Goal: Task Accomplishment & Management: Use online tool/utility

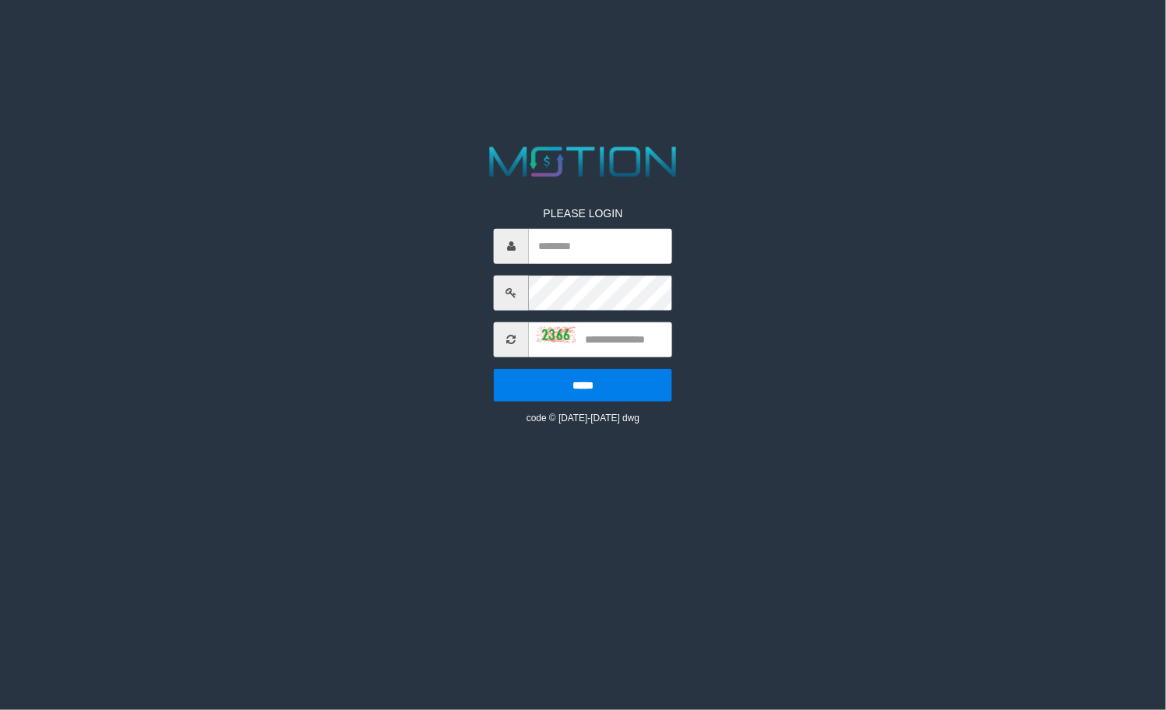
type input "******"
click at [614, 335] on input "text" at bounding box center [600, 339] width 143 height 35
type input "****"
click at [494, 368] on input "*****" at bounding box center [583, 384] width 178 height 33
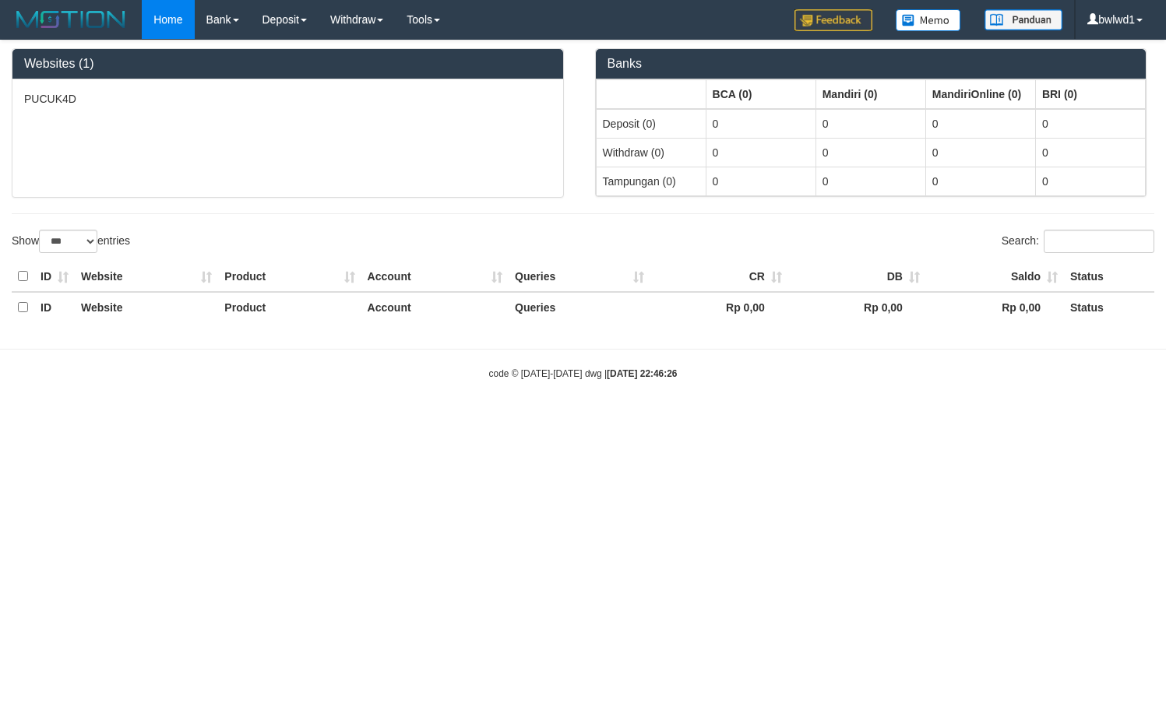
select select "***"
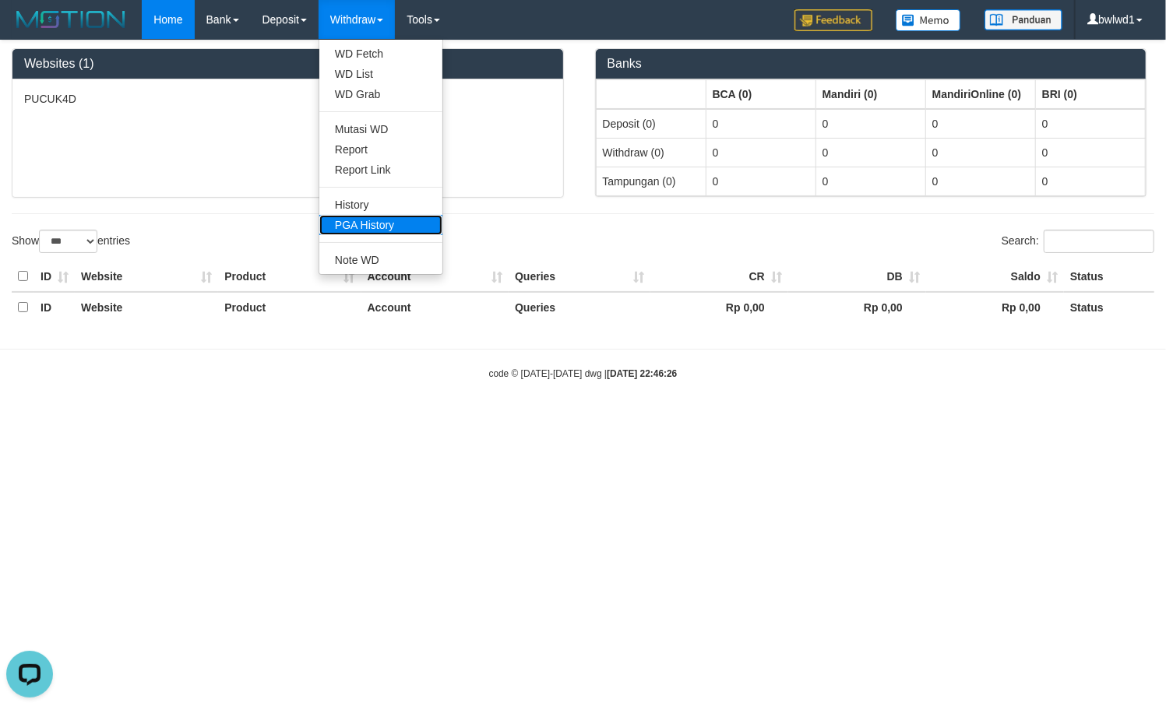
click at [399, 224] on link "PGA History" at bounding box center [380, 225] width 123 height 20
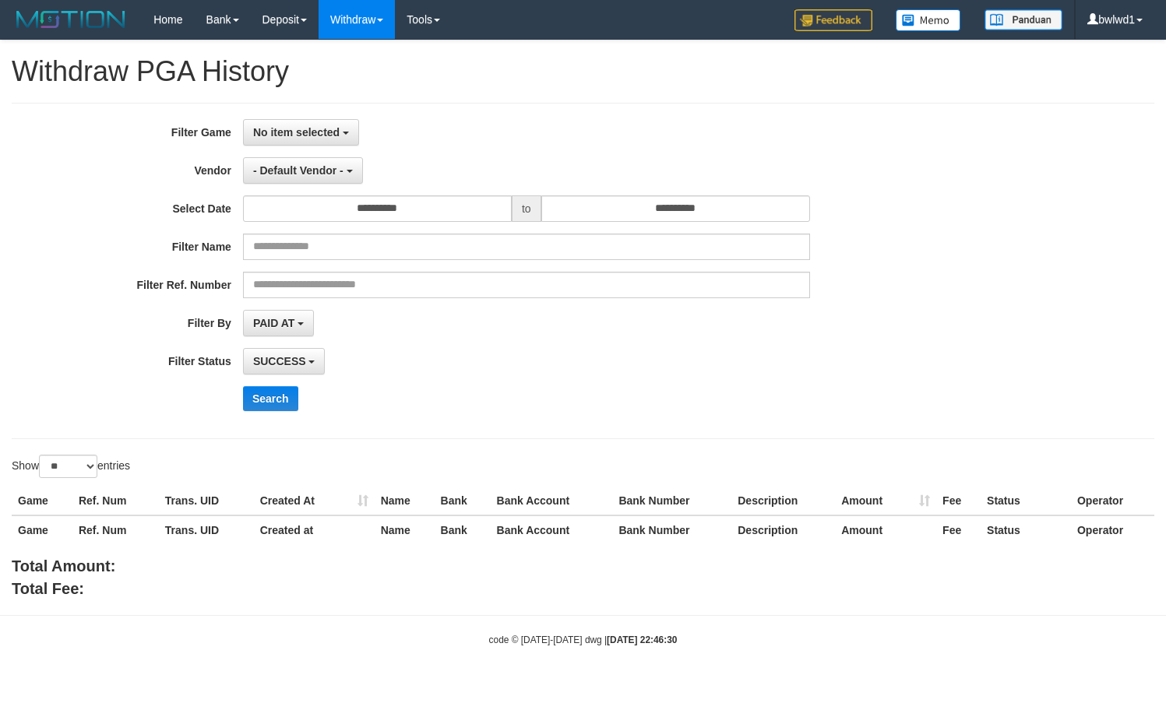
select select
select select "**"
click at [319, 123] on button "No item selected" at bounding box center [301, 132] width 116 height 26
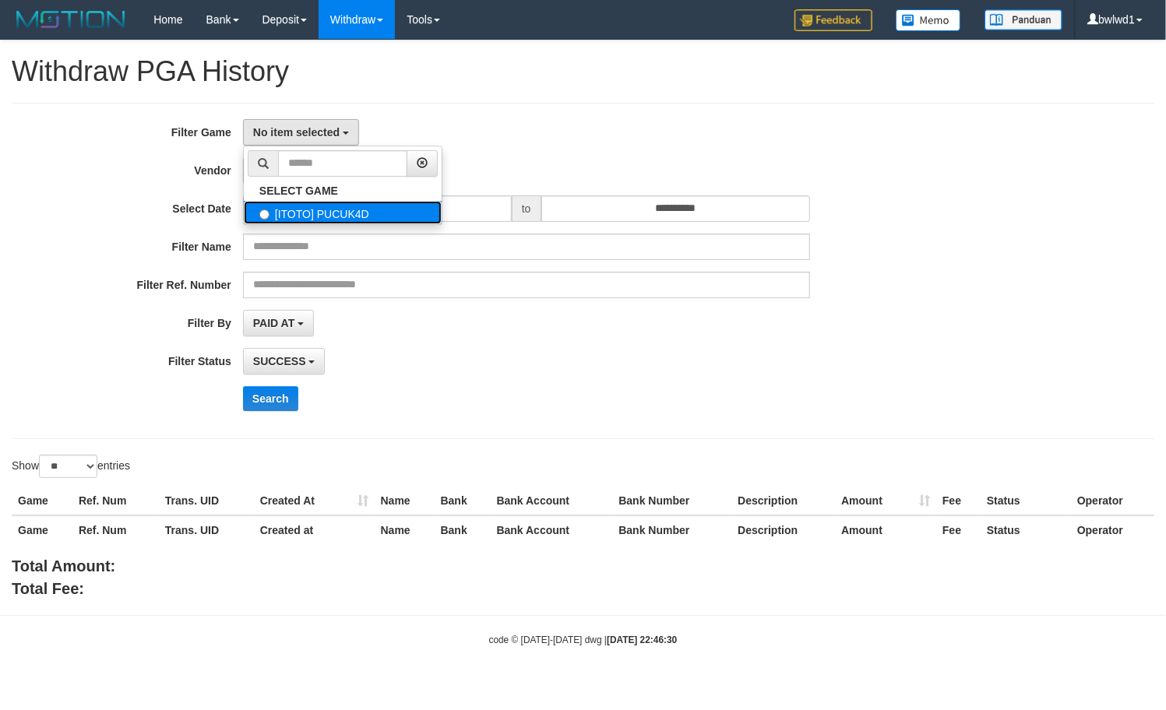
click at [315, 215] on label "[ITOTO] PUCUK4D" at bounding box center [343, 212] width 198 height 23
select select "****"
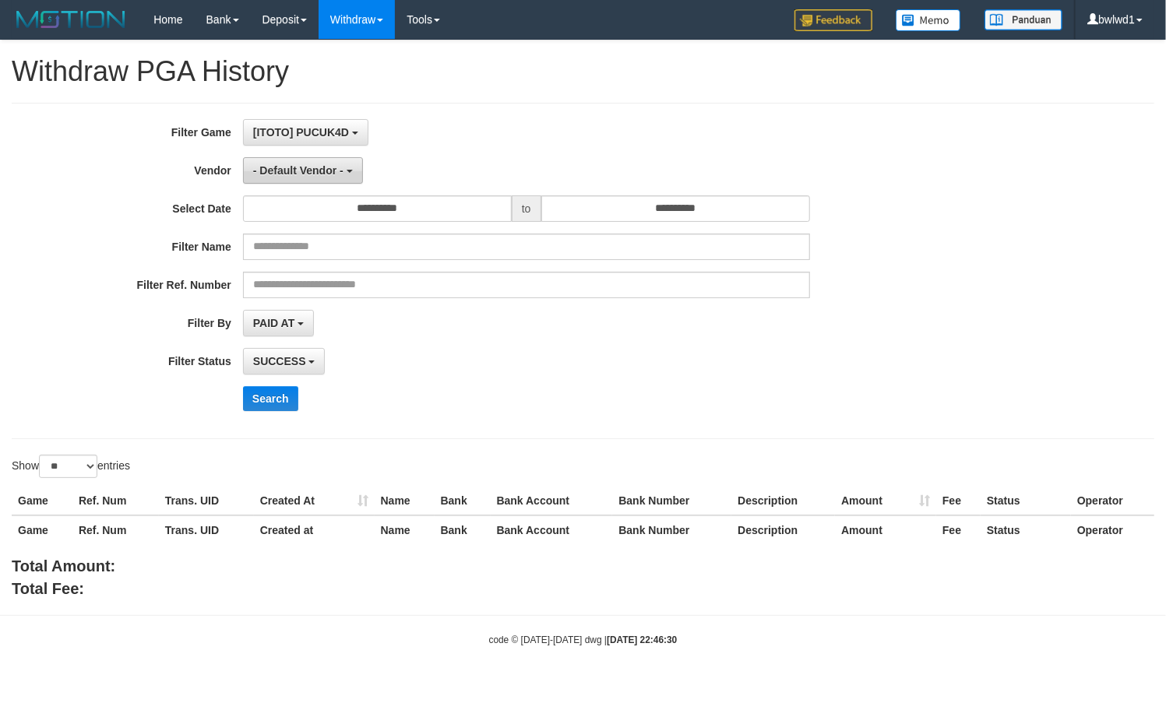
scroll to position [13, 0]
click at [322, 178] on button "- Default Vendor -" at bounding box center [303, 170] width 120 height 26
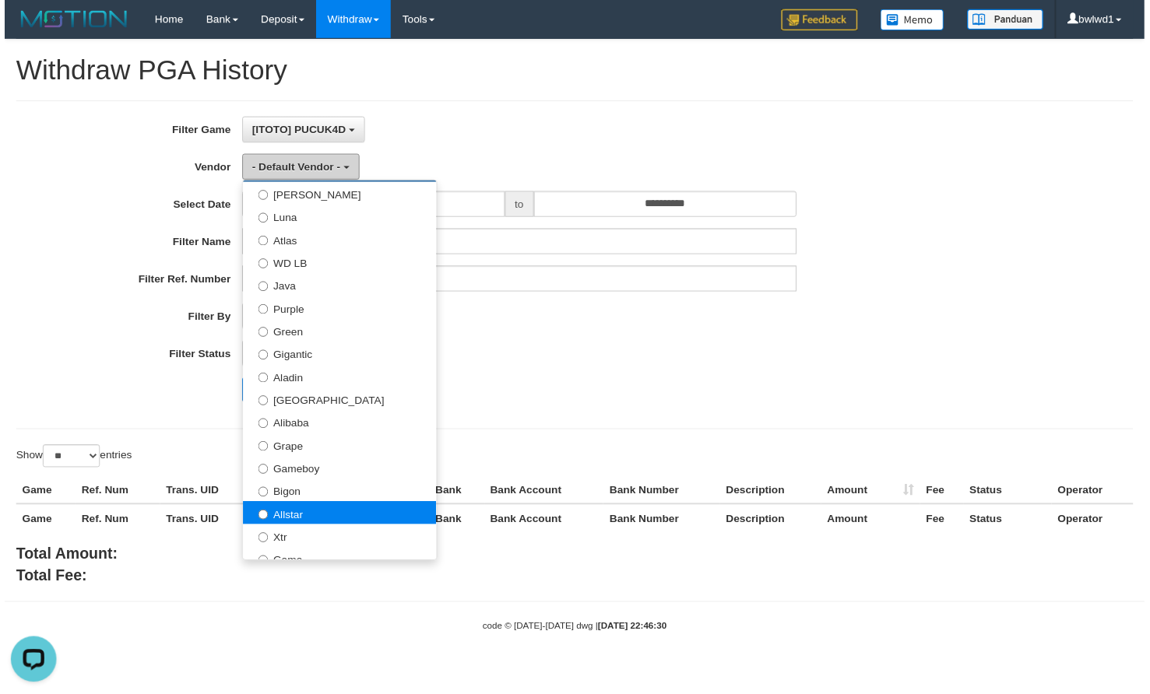
scroll to position [104, 0]
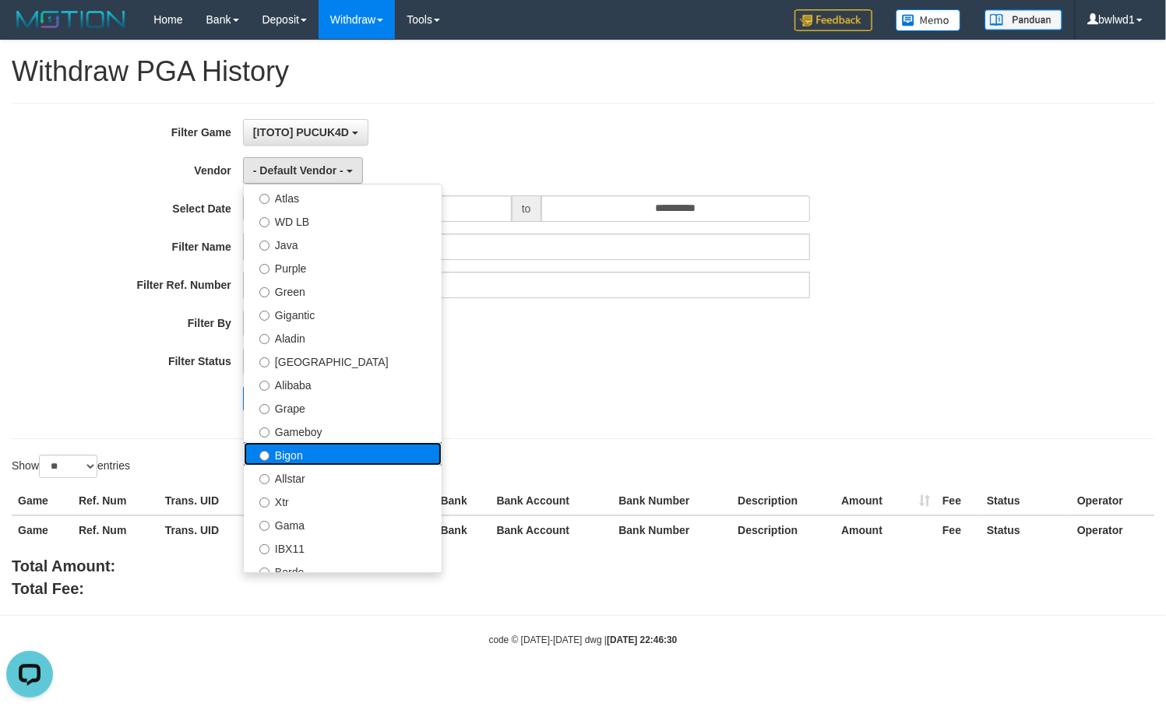
click at [310, 455] on label "Bigon" at bounding box center [343, 453] width 198 height 23
select select "**********"
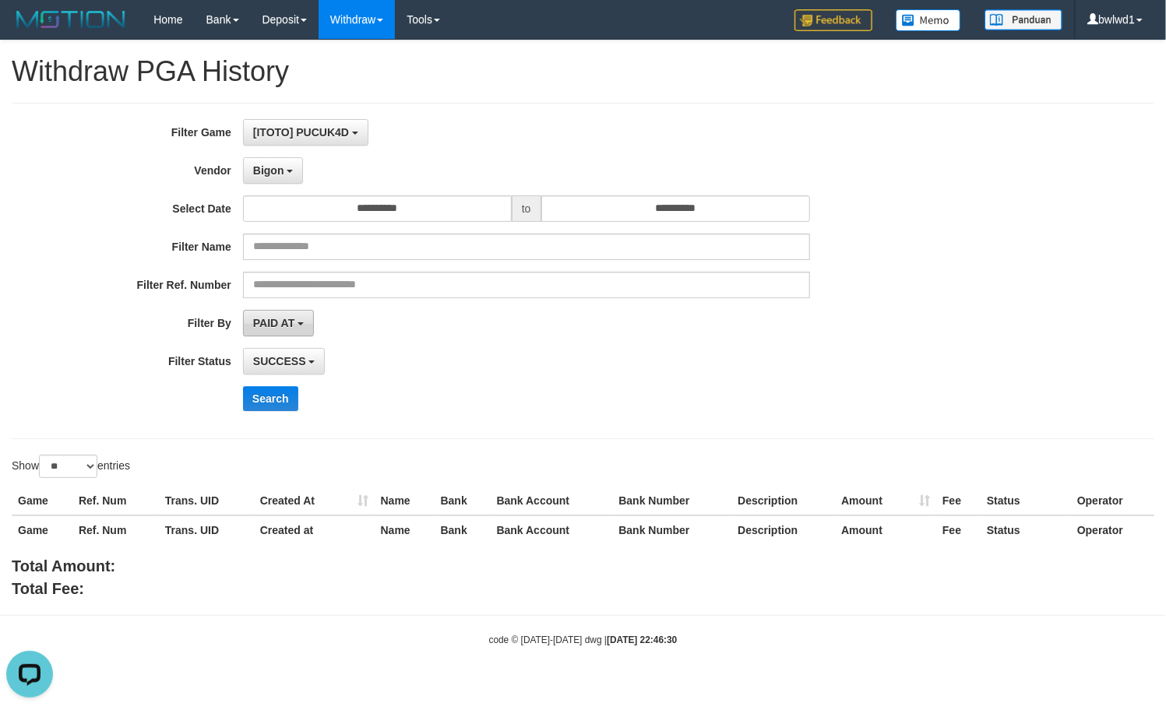
click at [287, 310] on button "PAID AT" at bounding box center [278, 323] width 71 height 26
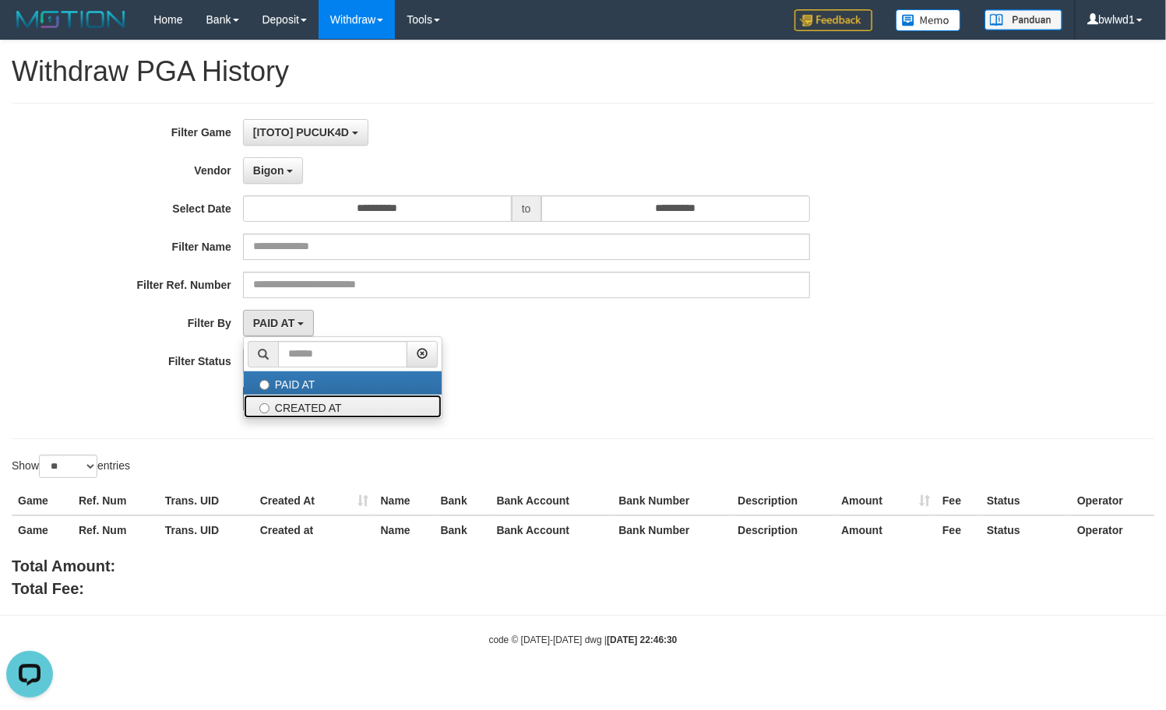
click at [312, 408] on label "CREATED AT" at bounding box center [343, 406] width 198 height 23
select select "*"
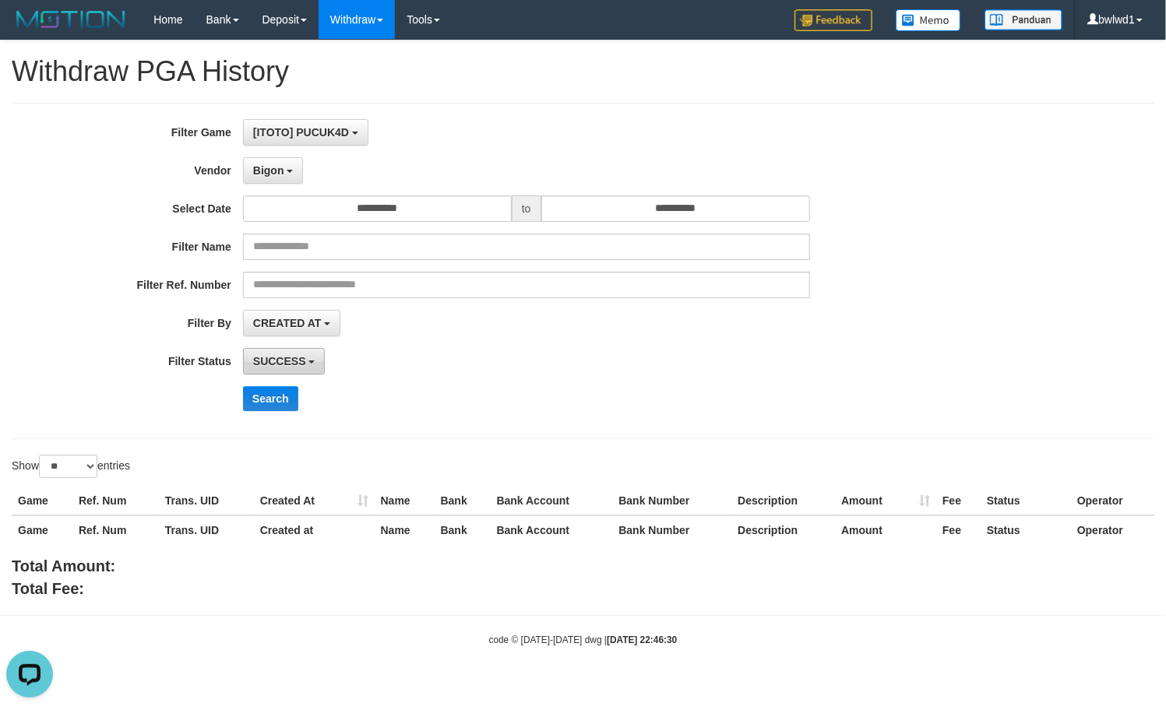
click at [294, 361] on span "SUCCESS" at bounding box center [279, 361] width 53 height 12
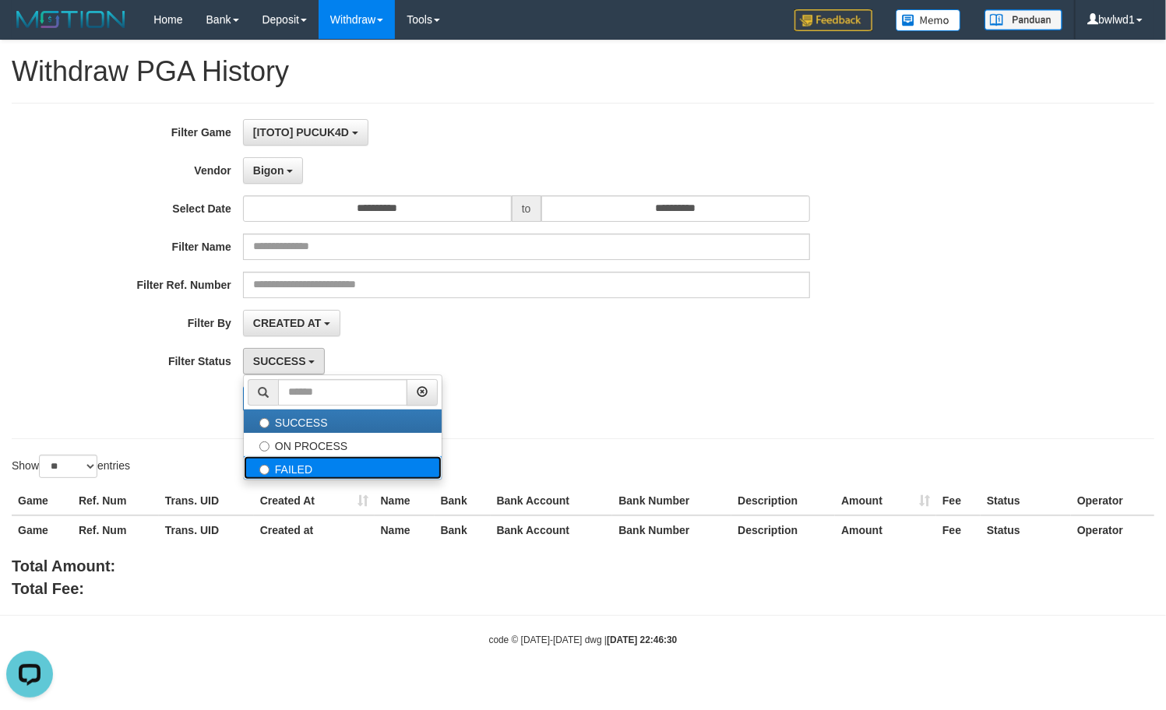
click at [315, 459] on label "FAILED" at bounding box center [343, 467] width 198 height 23
select select "*"
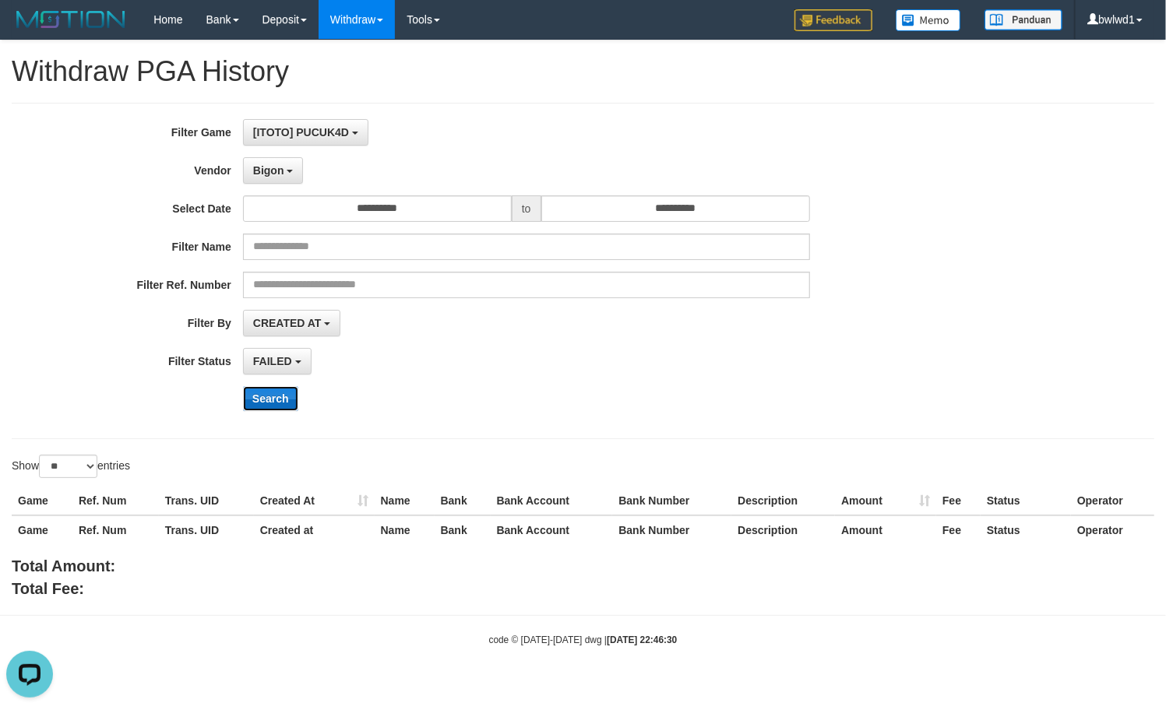
click at [297, 405] on button "Search" at bounding box center [270, 398] width 55 height 25
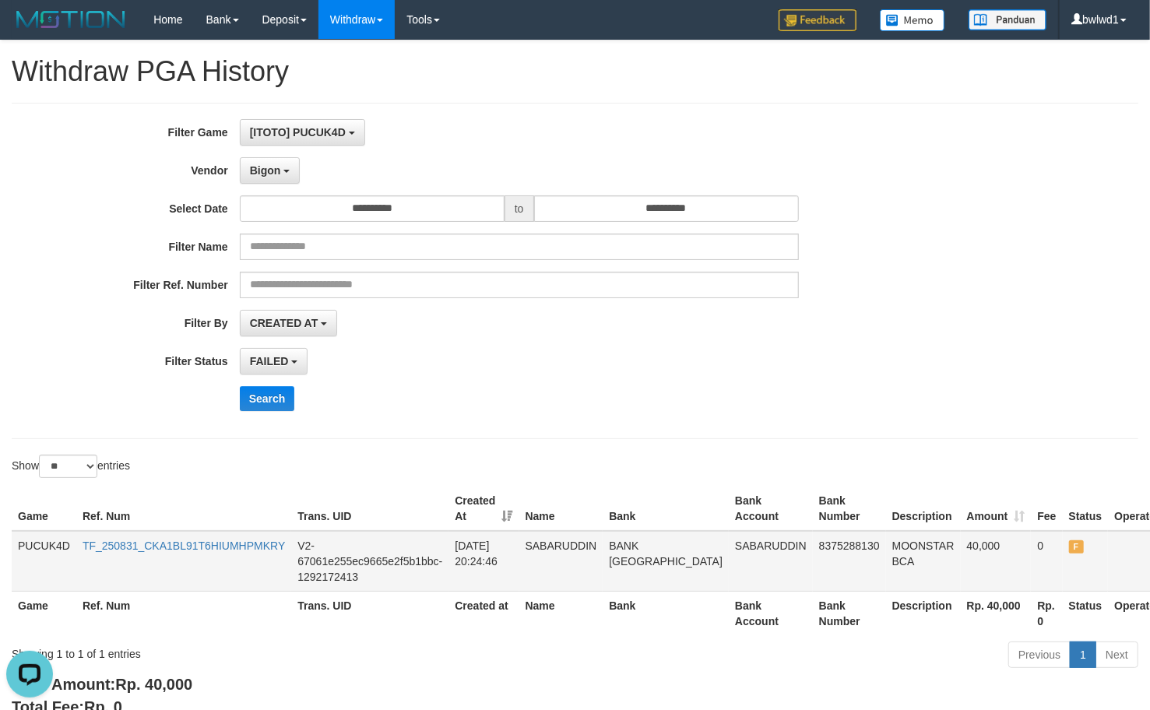
click at [567, 549] on td "SABARUDDIN" at bounding box center [561, 561] width 84 height 61
drag, startPoint x: 567, startPoint y: 549, endPoint x: 598, endPoint y: 534, distance: 34.5
click at [567, 548] on td "SABARUDDIN" at bounding box center [561, 561] width 84 height 61
copy td "SABARUDDIN"
click at [886, 547] on td "MOONSTAR BCA" at bounding box center [923, 561] width 75 height 61
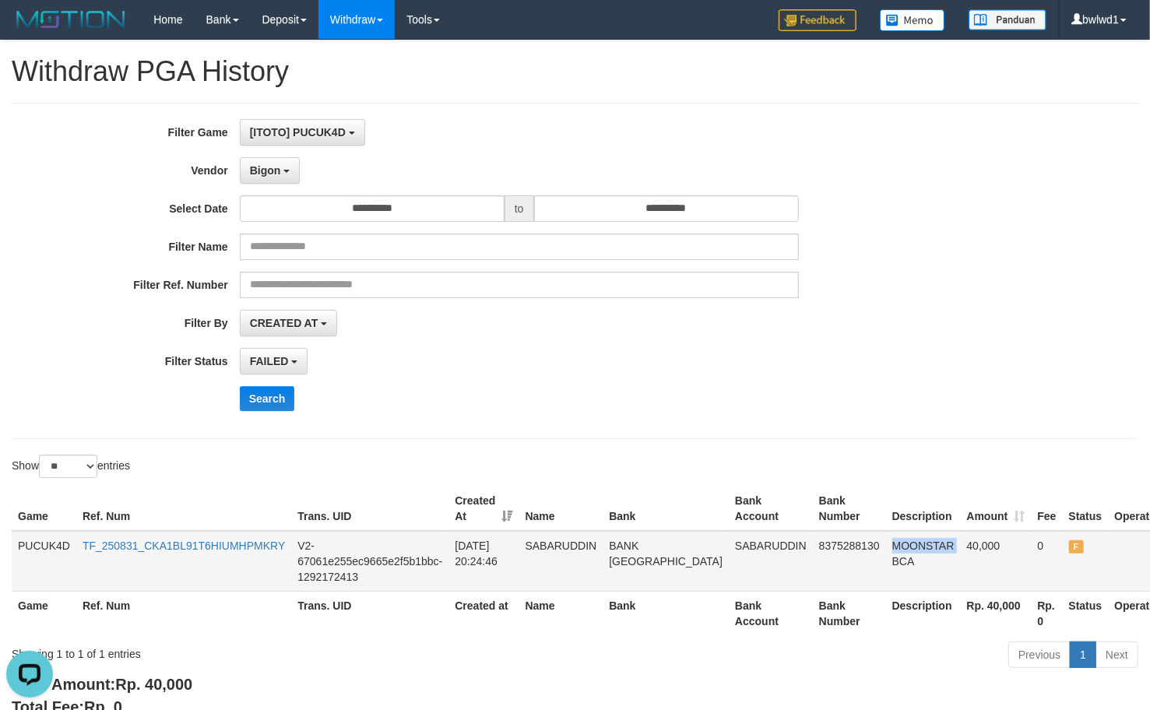
copy td "MOONSTAR"
click at [886, 547] on td "MOONSTAR BCA" at bounding box center [923, 561] width 75 height 61
drag, startPoint x: 293, startPoint y: 116, endPoint x: 304, endPoint y: 129, distance: 17.1
click at [293, 115] on div "**********" at bounding box center [575, 271] width 1127 height 336
click at [272, 334] on button "CREATED AT" at bounding box center [289, 323] width 98 height 26
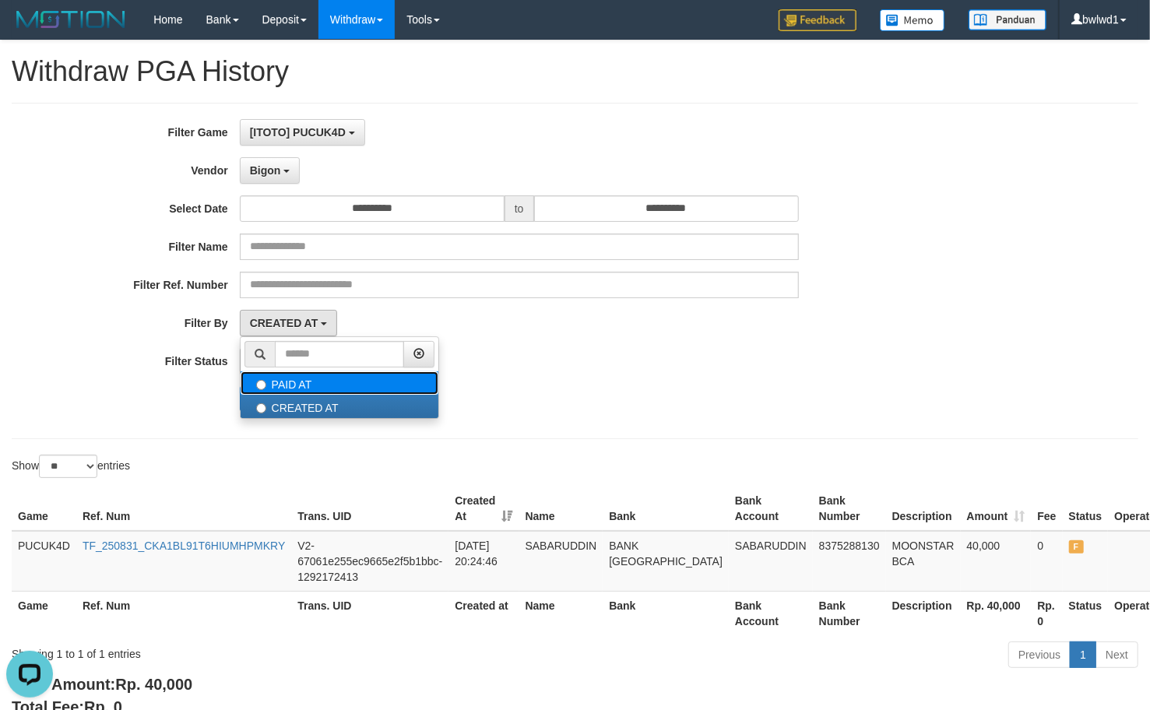
click at [305, 390] on label "PAID AT" at bounding box center [340, 382] width 198 height 23
select select "*"
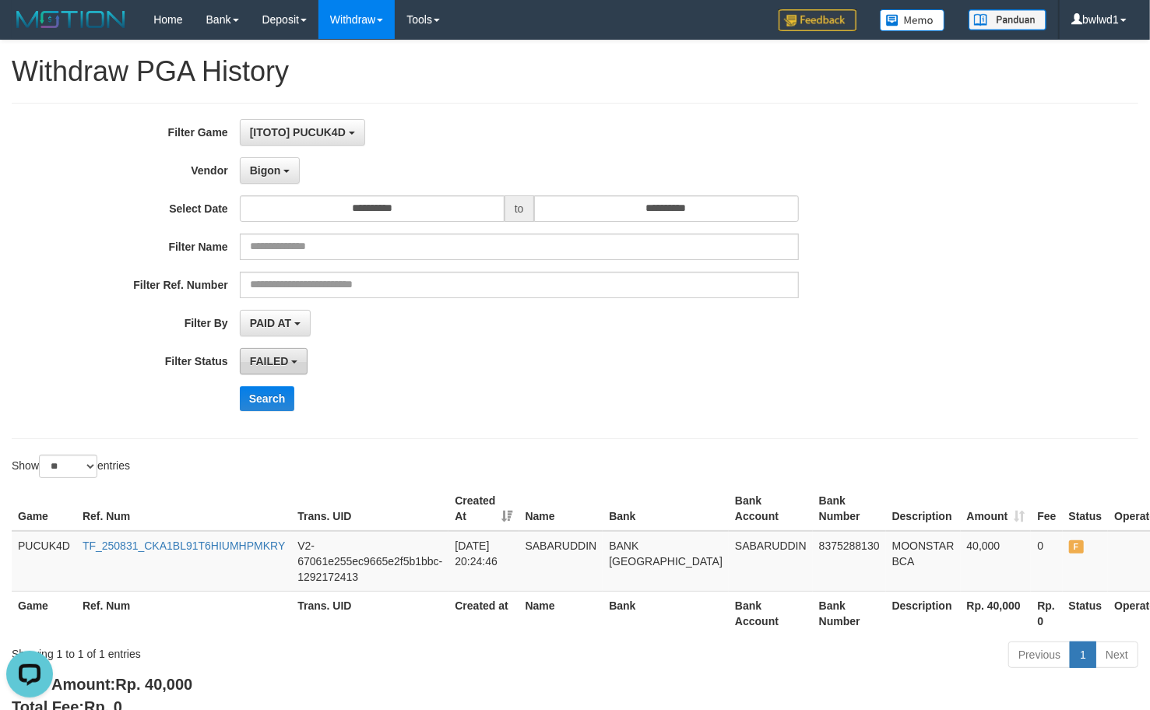
click at [294, 359] on button "FAILED" at bounding box center [274, 361] width 69 height 26
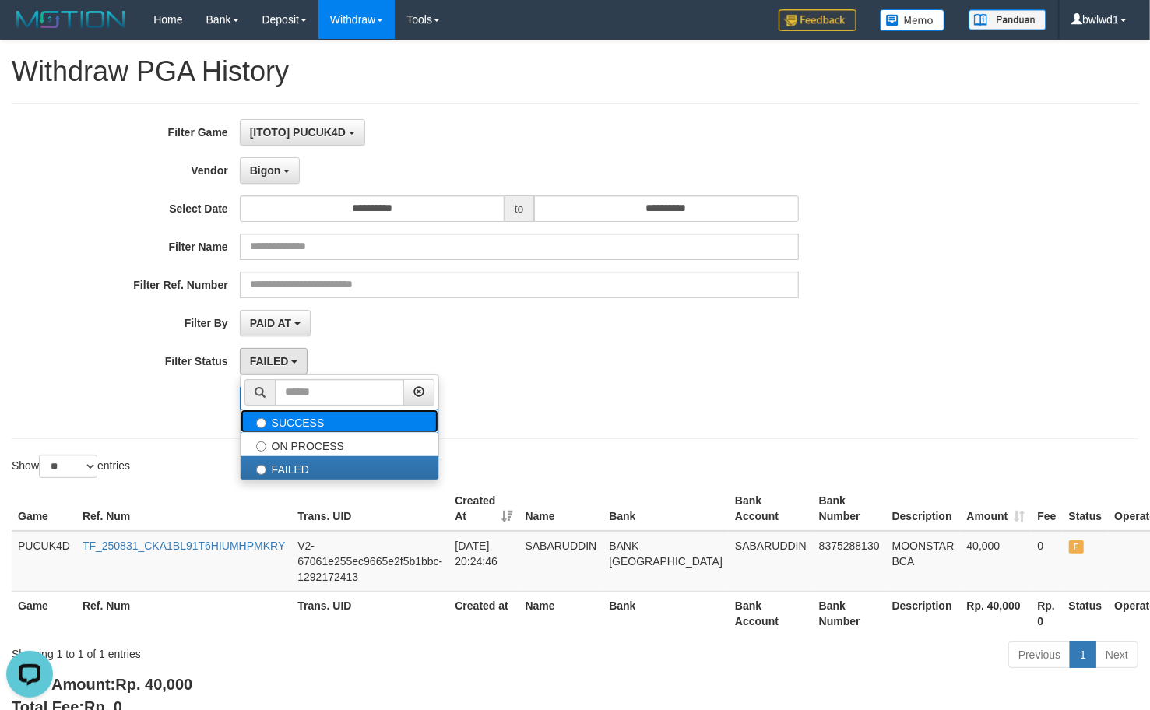
click at [308, 431] on label "SUCCESS" at bounding box center [340, 421] width 198 height 23
select select "*"
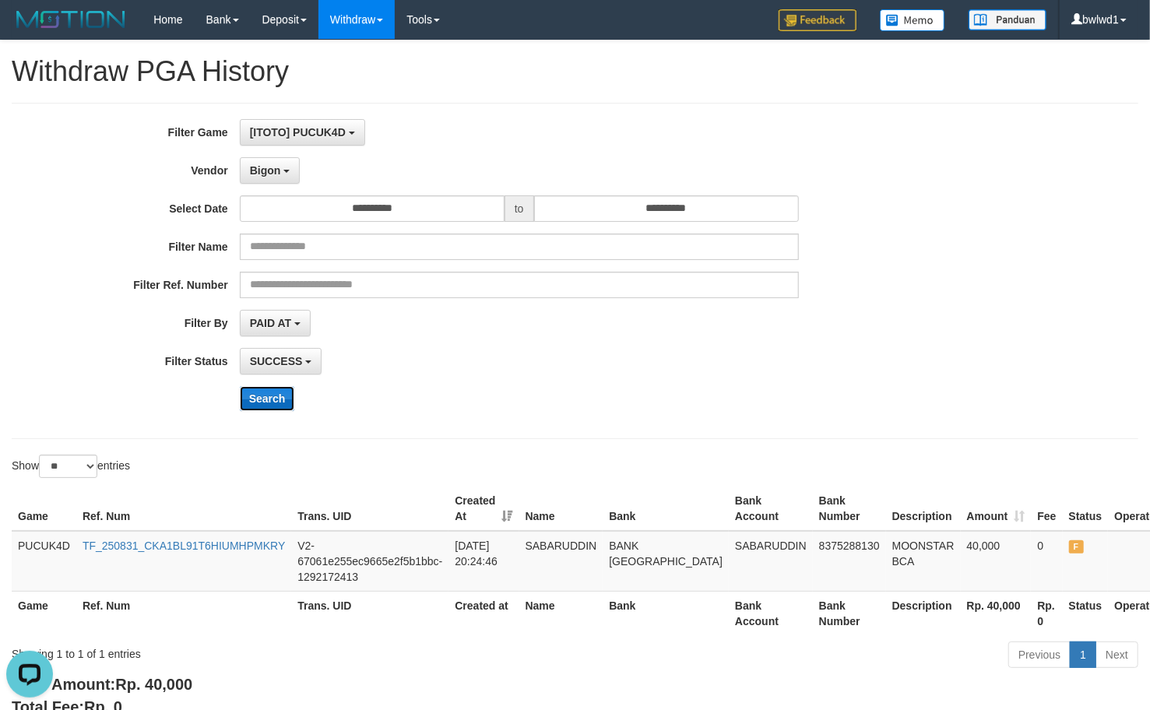
click at [280, 405] on button "Search" at bounding box center [267, 398] width 55 height 25
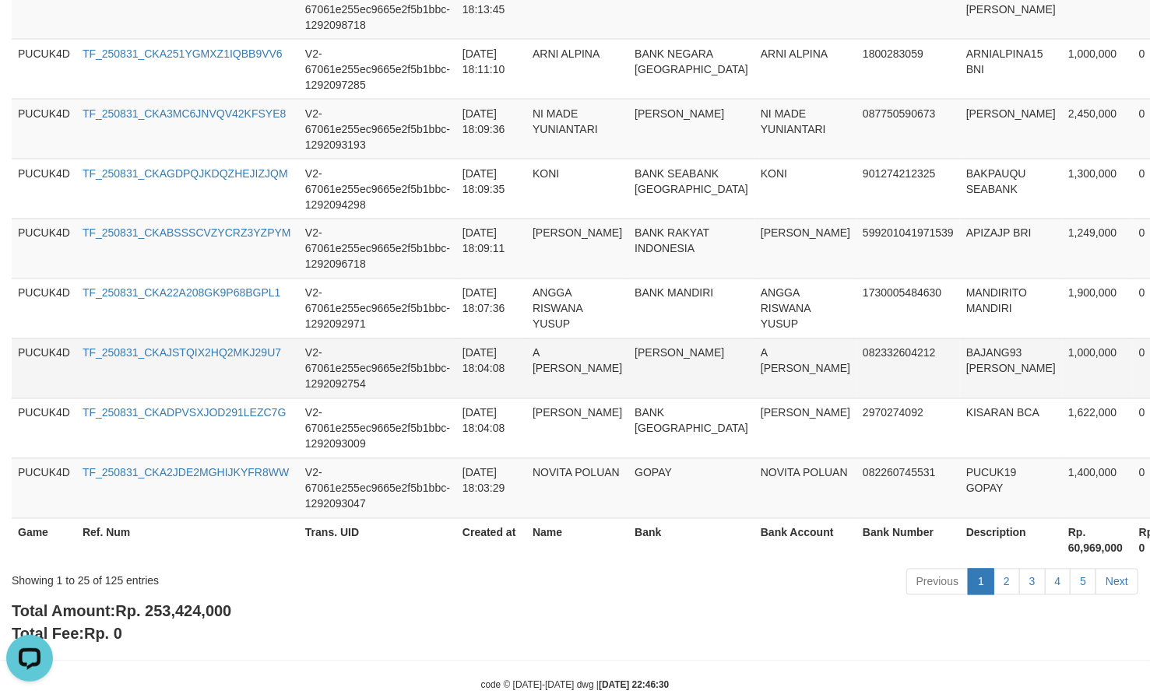
scroll to position [1558, 0]
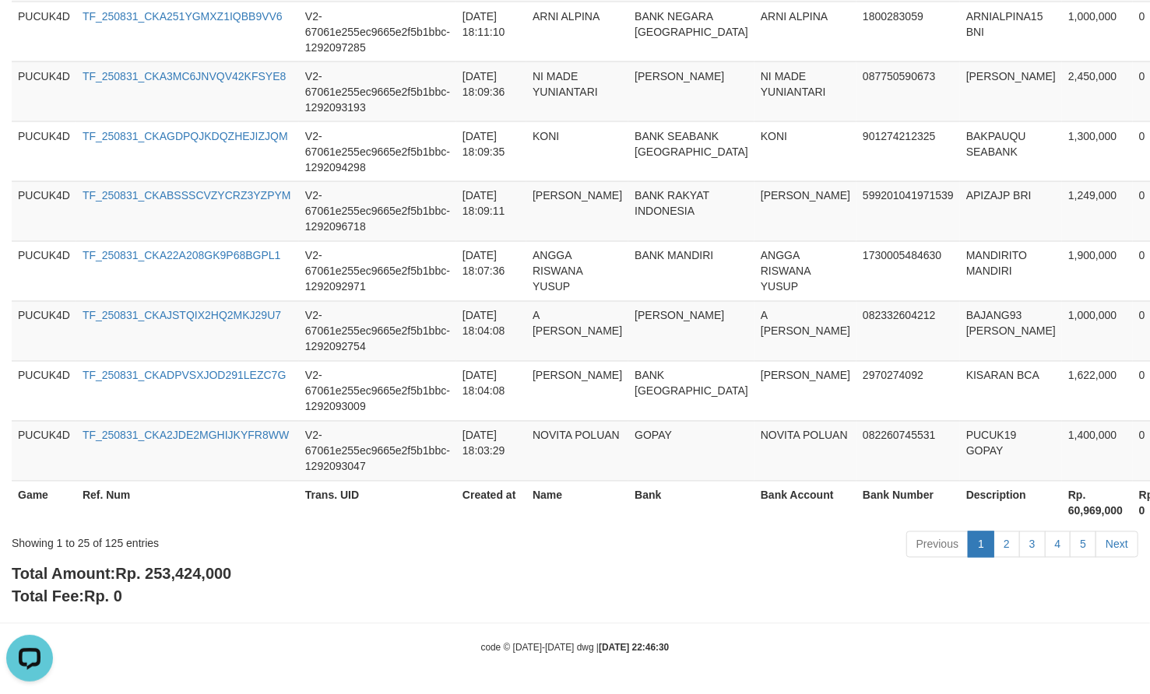
click at [216, 567] on span "Rp. 253,424,000" at bounding box center [173, 574] width 116 height 17
copy span "253,424,000"
